Goal: Information Seeking & Learning: Learn about a topic

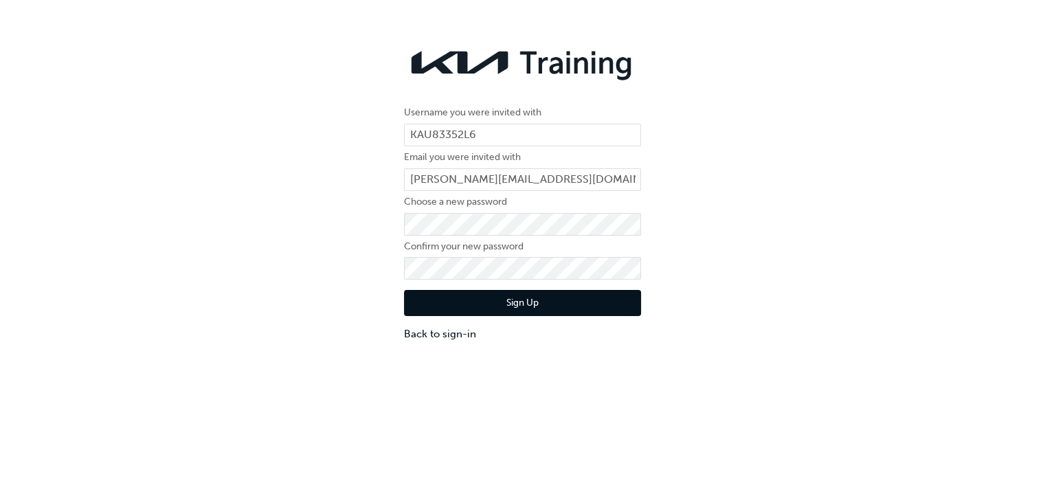
click at [493, 302] on button "Sign Up" at bounding box center [522, 303] width 237 height 26
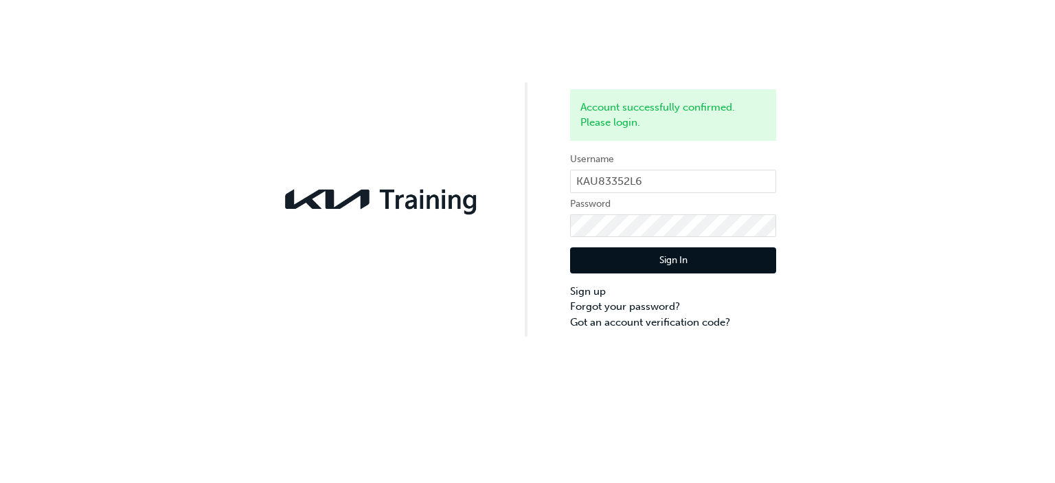
click at [664, 264] on button "Sign In" at bounding box center [673, 260] width 206 height 26
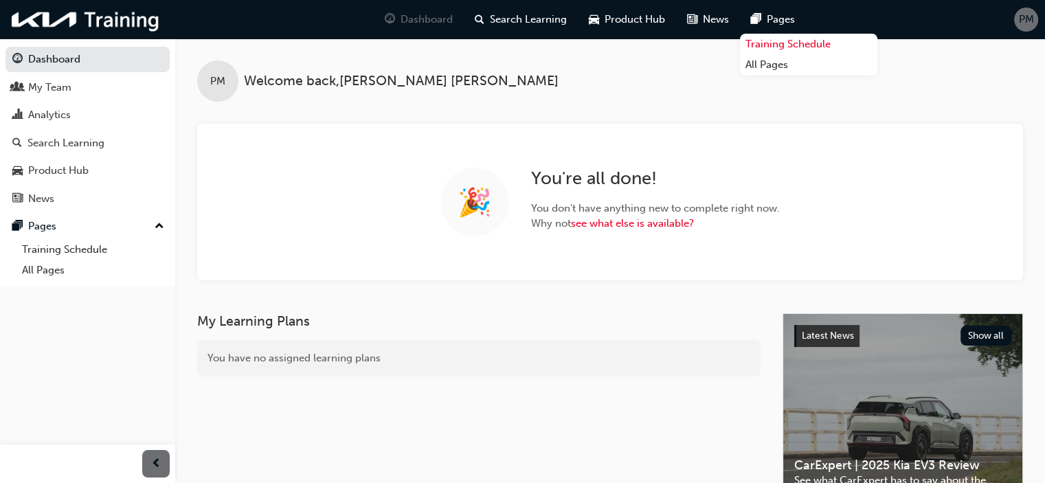
click at [792, 46] on link "Training Schedule" at bounding box center [808, 44] width 137 height 21
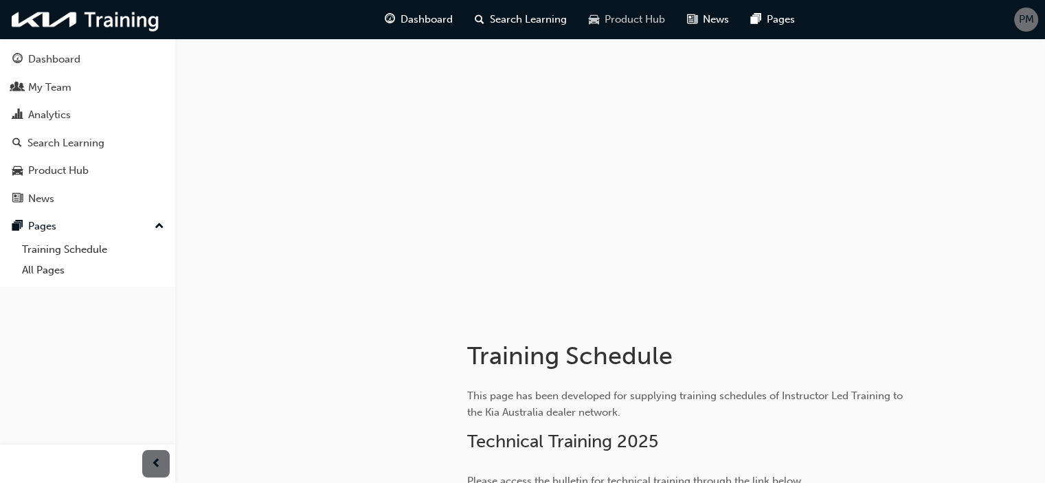
click at [618, 19] on span "Product Hub" at bounding box center [635, 20] width 60 height 16
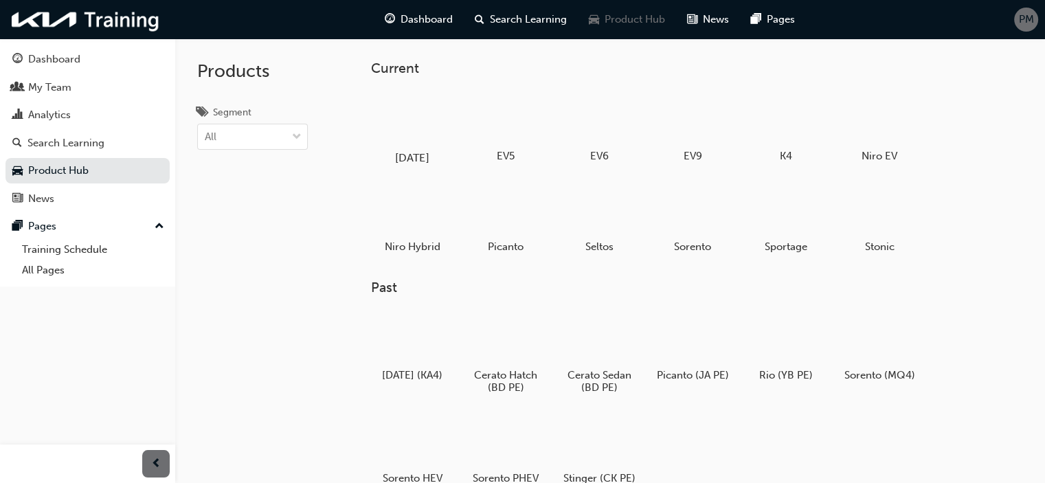
click at [404, 118] on div at bounding box center [413, 118] width 76 height 55
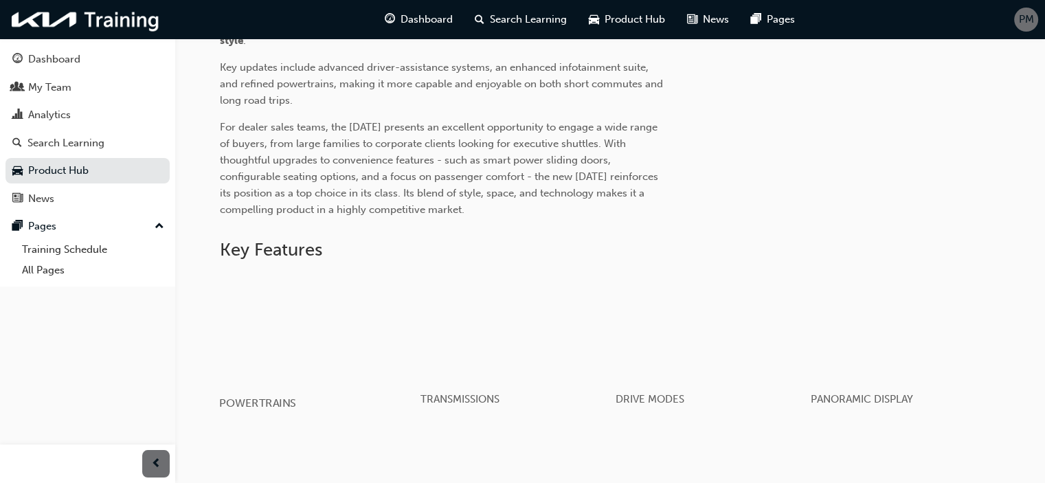
scroll to position [210, 0]
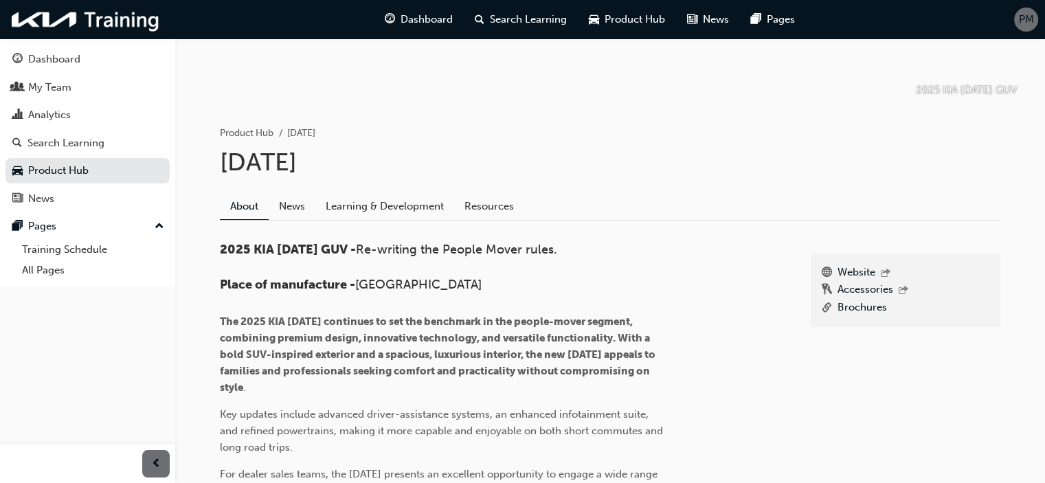
click at [353, 200] on link "Learning & Development" at bounding box center [384, 206] width 139 height 26
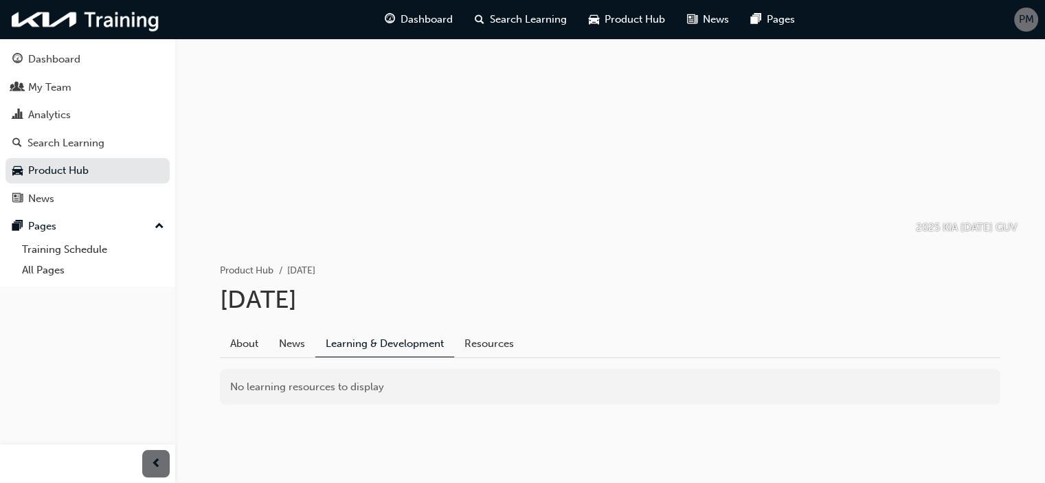
scroll to position [71, 0]
click at [286, 348] on link "News" at bounding box center [292, 345] width 47 height 26
click at [488, 346] on link "Resources" at bounding box center [489, 345] width 70 height 26
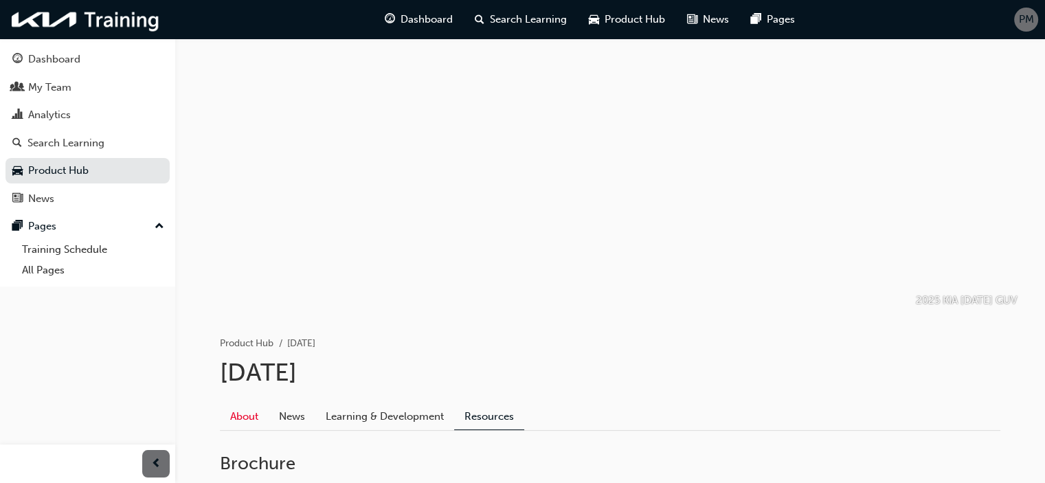
click at [250, 415] on link "About" at bounding box center [244, 416] width 49 height 26
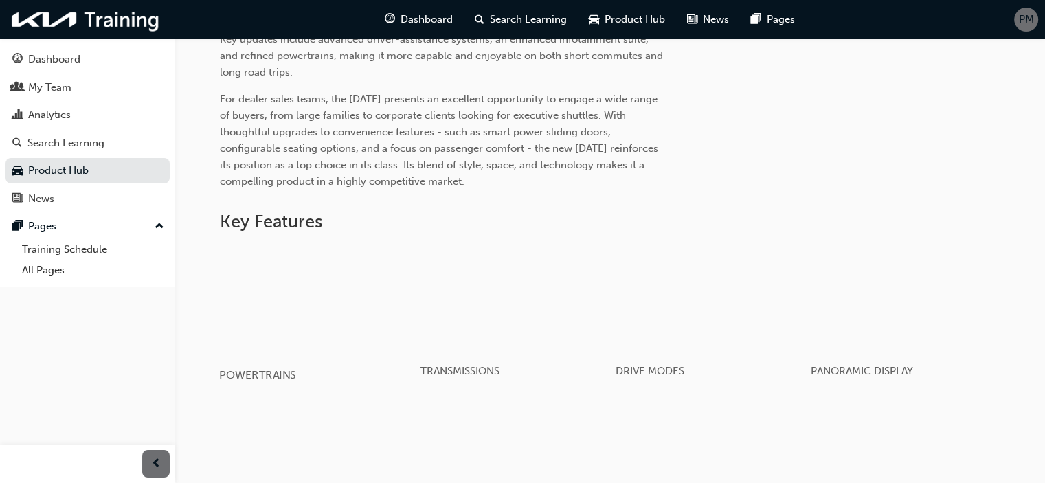
scroll to position [687, 0]
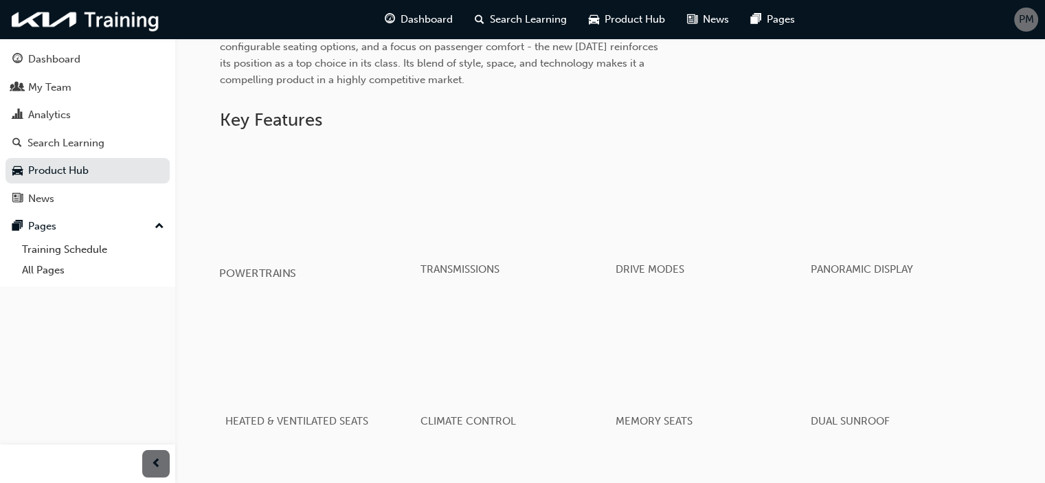
click at [336, 181] on div "button" at bounding box center [317, 198] width 196 height 110
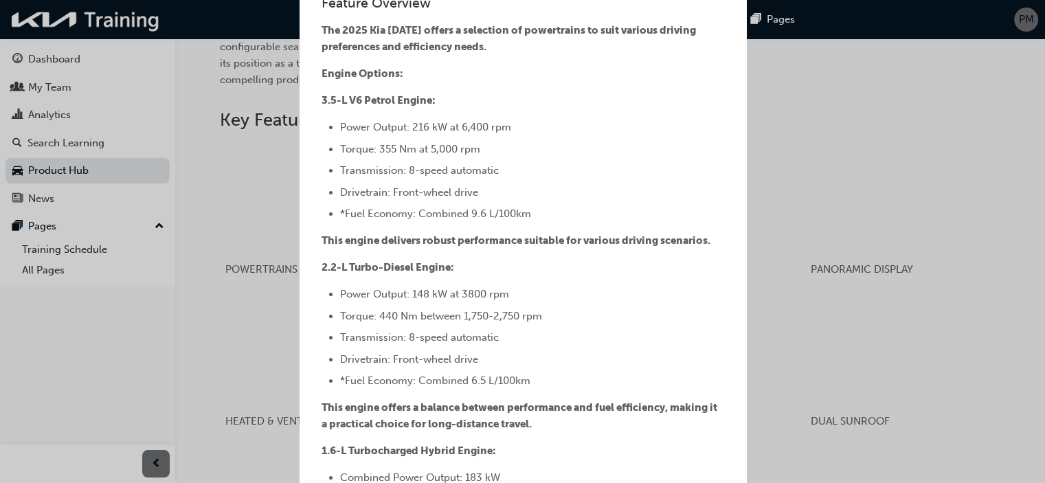
scroll to position [0, 0]
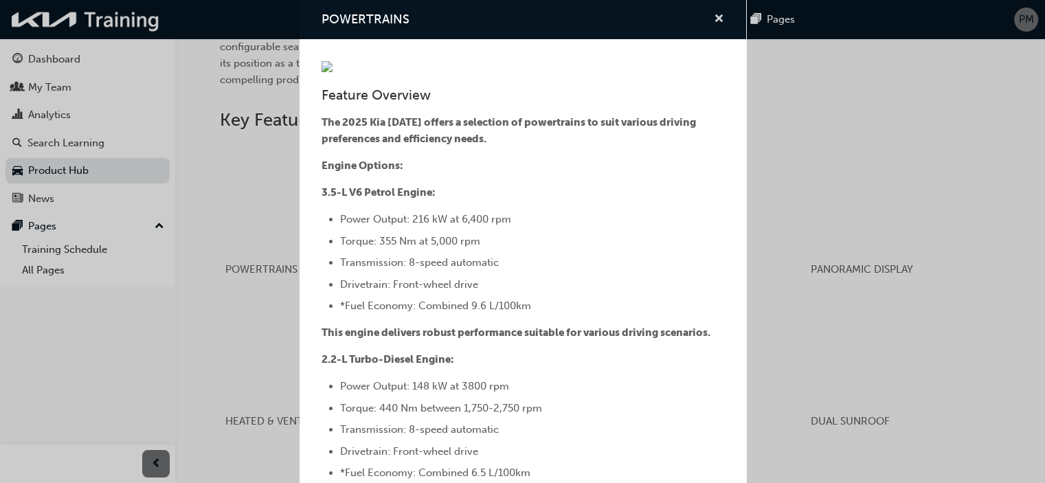
click at [714, 16] on span "cross-icon" at bounding box center [719, 20] width 10 height 12
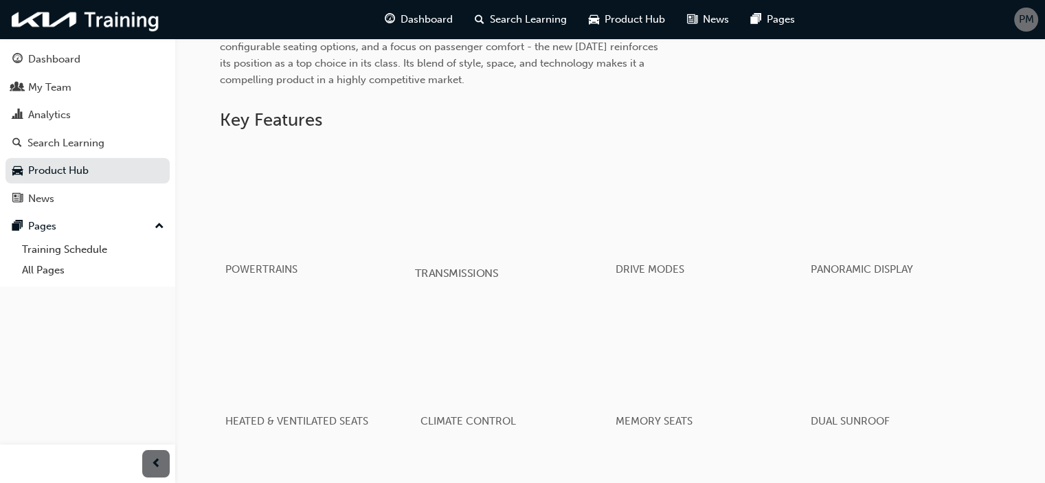
click at [504, 190] on div "button" at bounding box center [512, 198] width 196 height 110
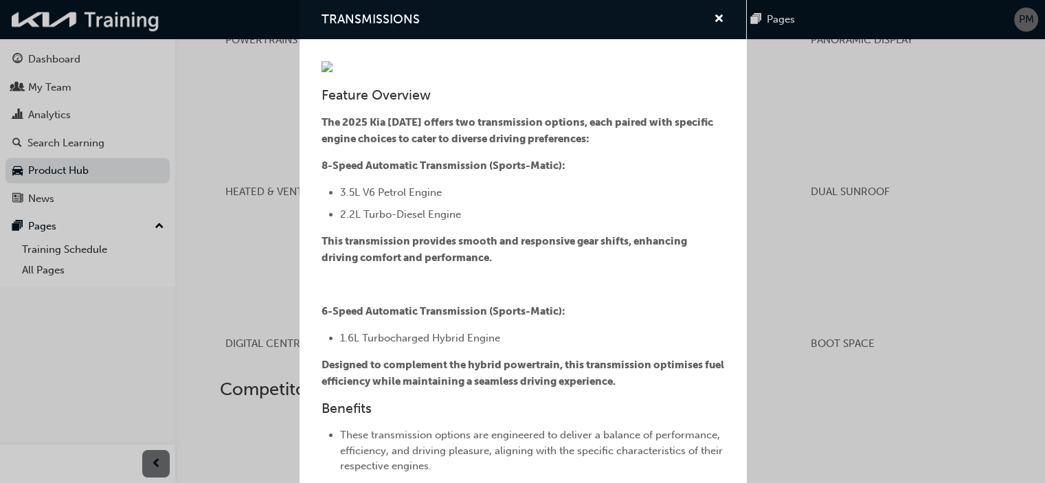
scroll to position [962, 0]
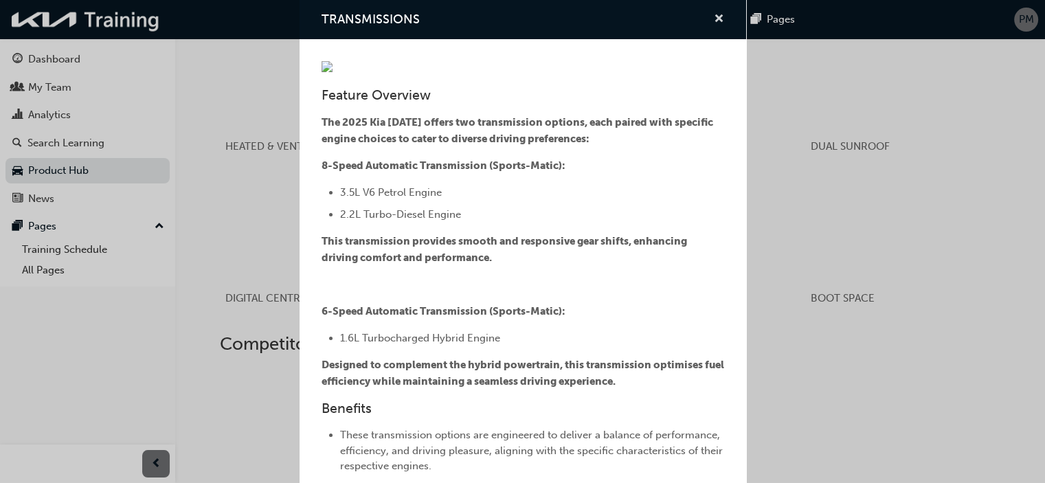
click at [714, 21] on span "cross-icon" at bounding box center [719, 20] width 10 height 12
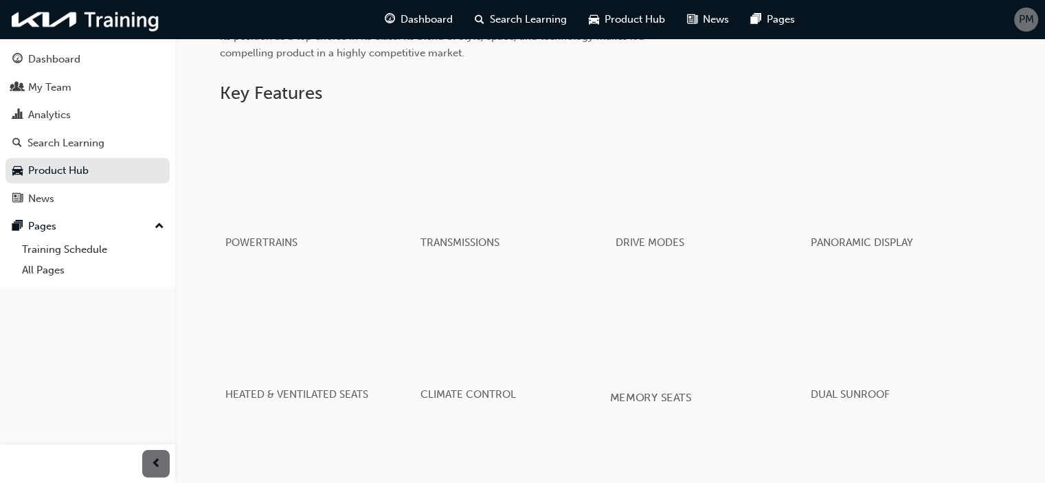
scroll to position [690, 0]
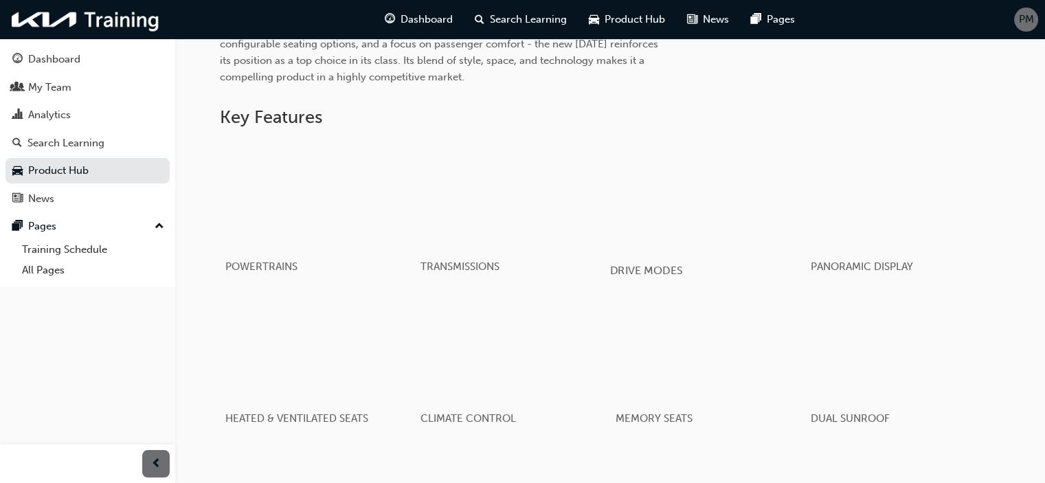
click at [662, 205] on div "button" at bounding box center [708, 195] width 196 height 110
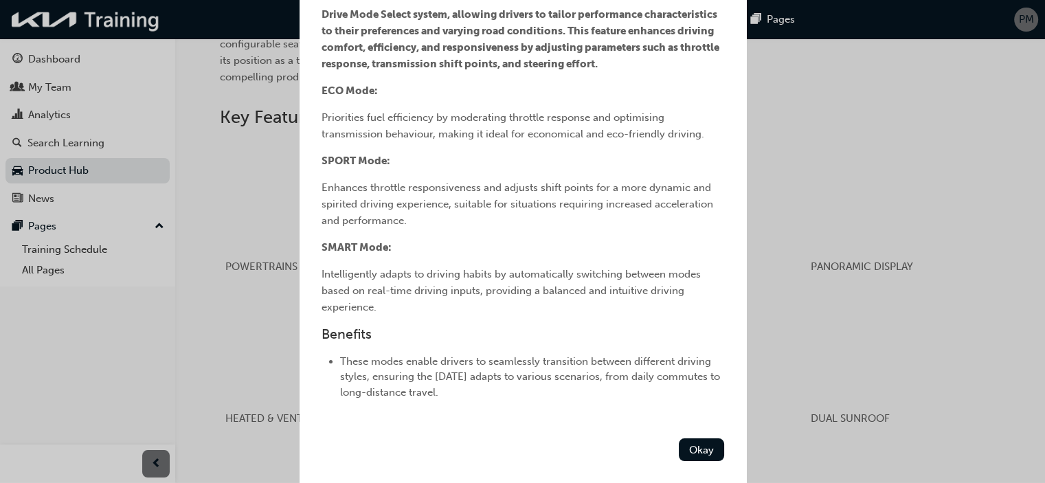
scroll to position [327, 0]
click at [702, 445] on button "Okay" at bounding box center [701, 449] width 45 height 23
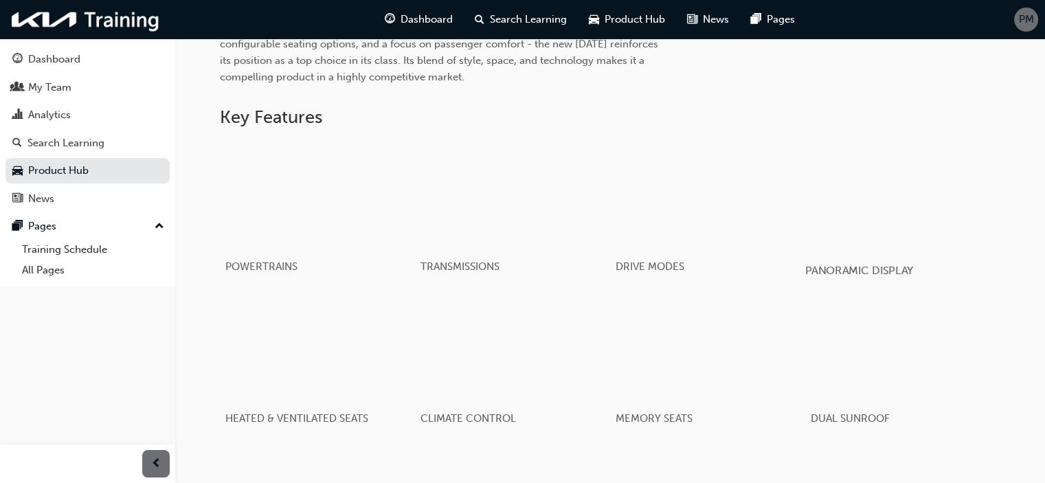
click at [871, 216] on div "button" at bounding box center [903, 195] width 196 height 110
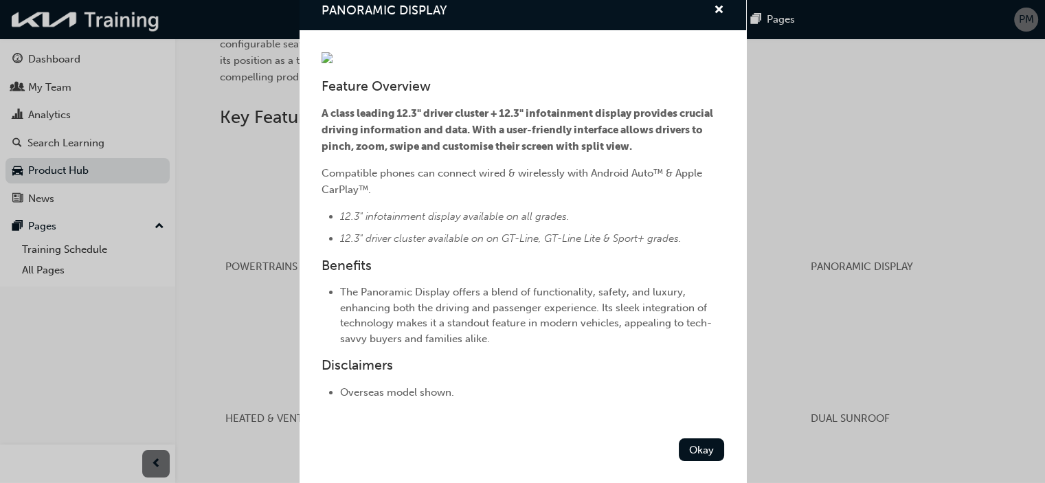
scroll to position [0, 0]
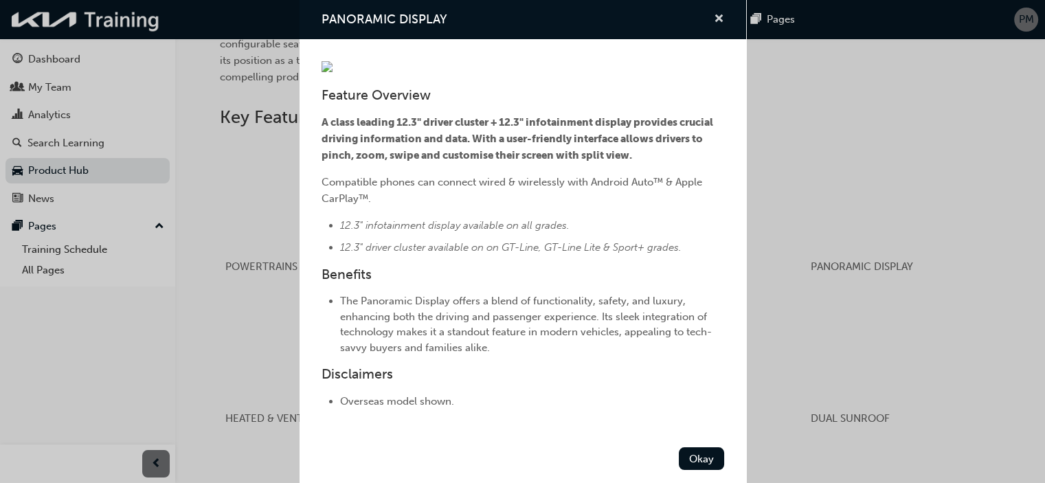
click at [714, 16] on span "cross-icon" at bounding box center [719, 20] width 10 height 12
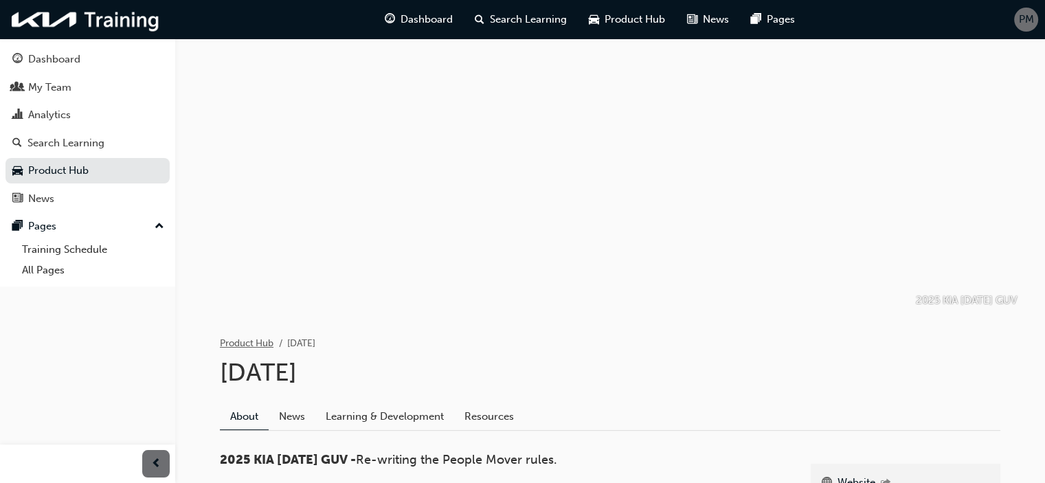
click at [254, 346] on link "Product Hub" at bounding box center [247, 343] width 54 height 12
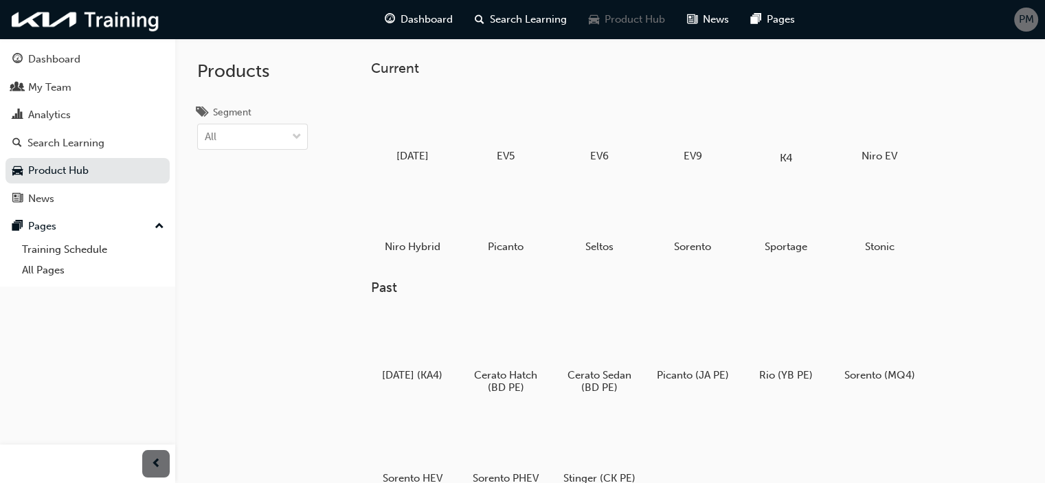
click at [785, 132] on div at bounding box center [786, 118] width 76 height 55
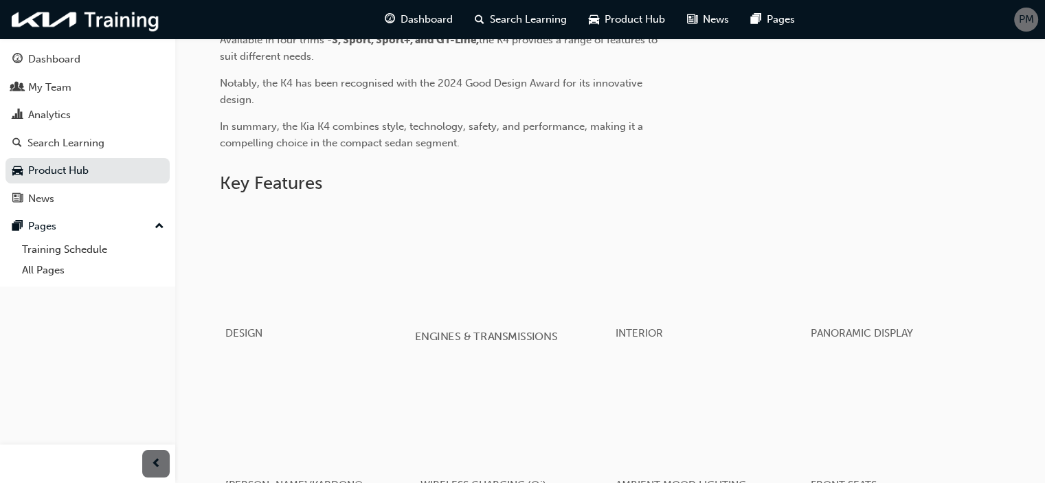
scroll to position [745, 0]
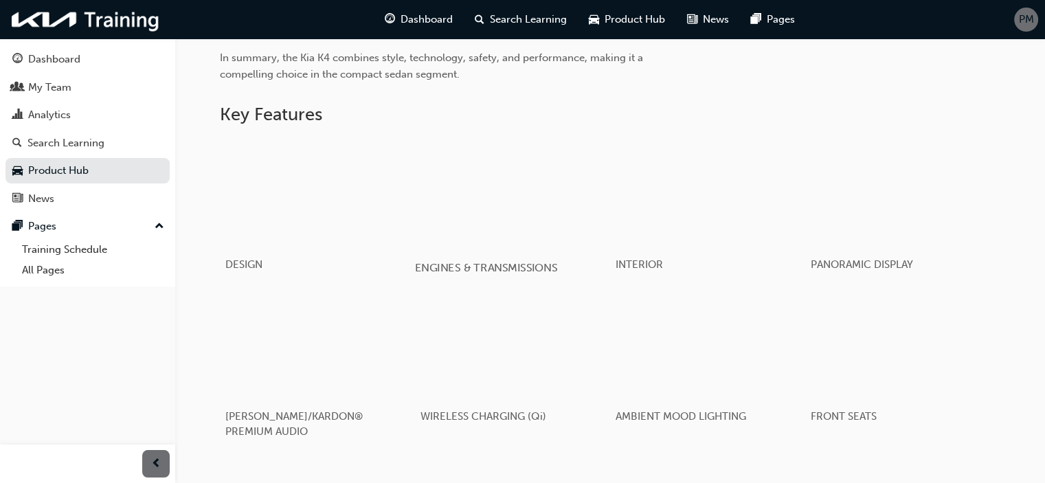
click at [489, 203] on div "button" at bounding box center [512, 193] width 196 height 110
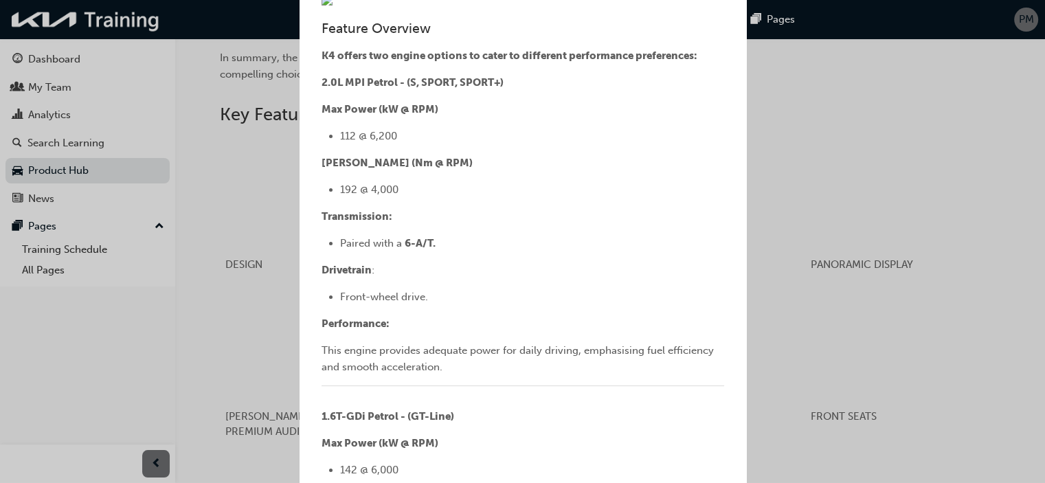
scroll to position [0, 0]
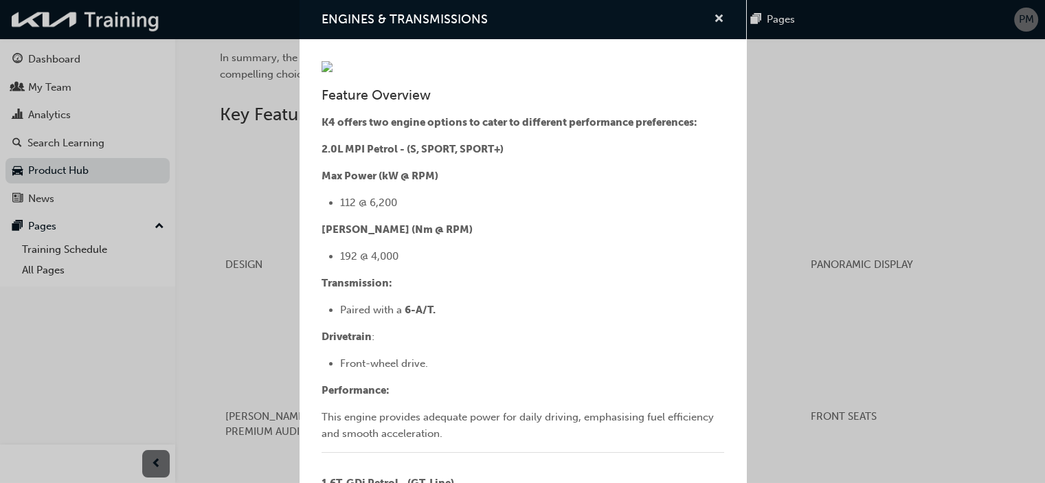
click at [714, 16] on span "cross-icon" at bounding box center [719, 20] width 10 height 12
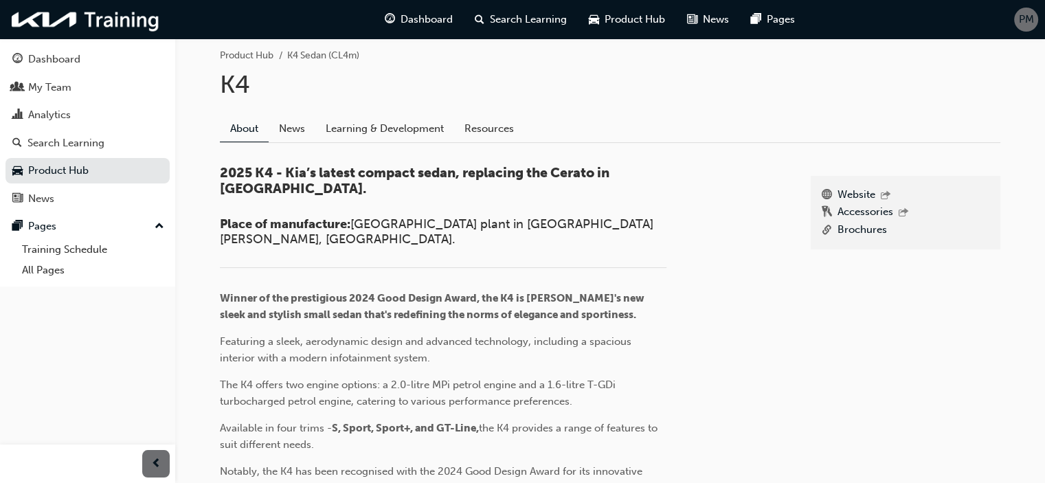
scroll to position [126, 0]
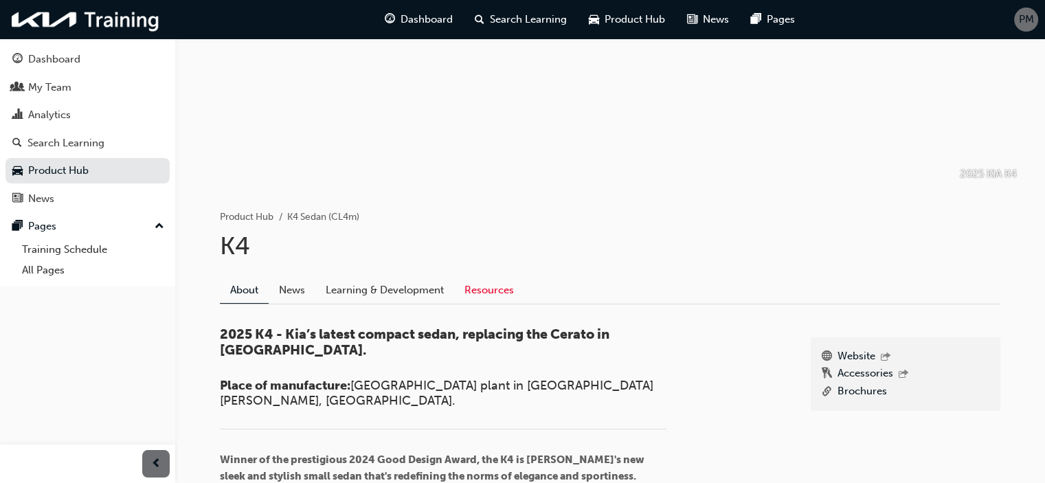
click at [471, 289] on link "Resources" at bounding box center [489, 290] width 70 height 26
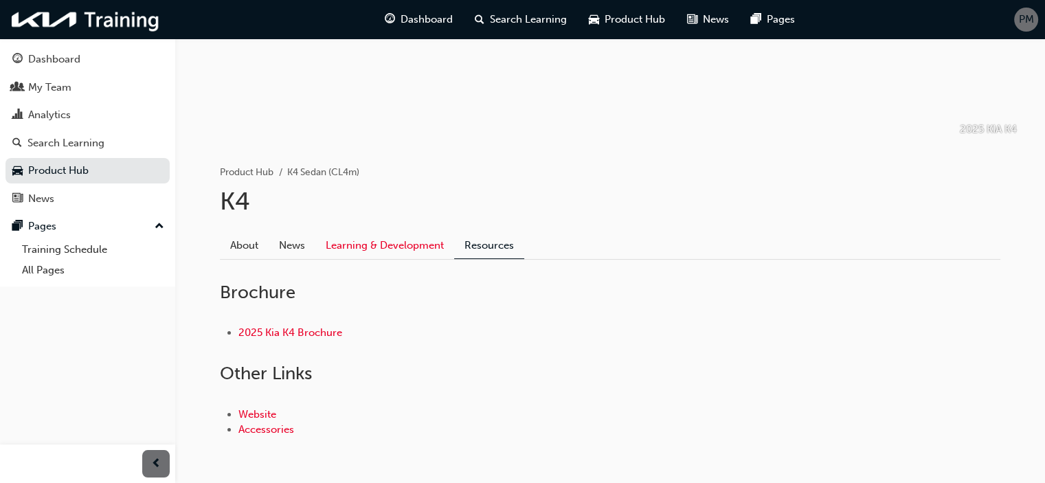
scroll to position [195, 0]
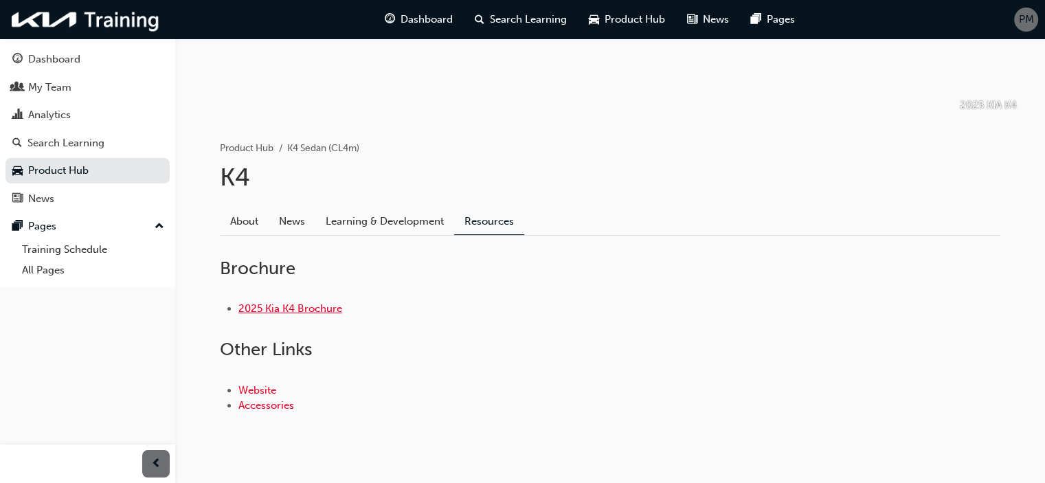
click at [291, 307] on link "2025 Kia K4 Brochure" at bounding box center [290, 308] width 104 height 12
